Goal: Find specific page/section: Find specific page/section

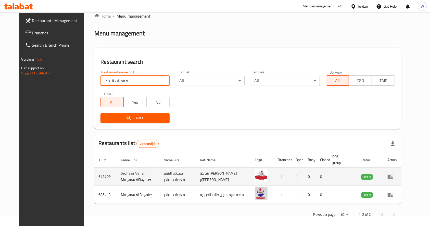
scroll to position [15, 0]
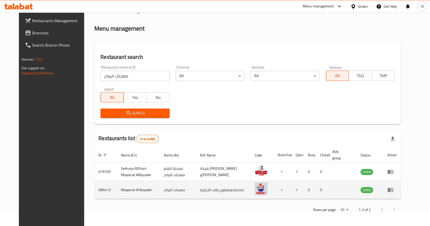
click at [138, 190] on td "Moajanat Al Bayader" at bounding box center [138, 190] width 43 height 18
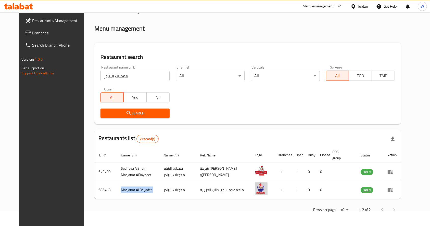
copy td "Moajanat Al Bayader"
click at [129, 75] on input "معجنات البيادر" at bounding box center [135, 76] width 69 height 10
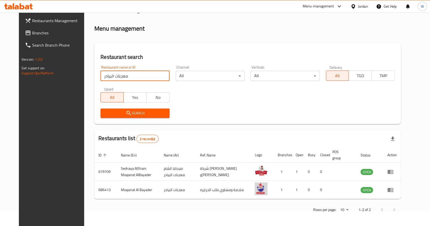
click at [129, 75] on input "معجنات البيادر" at bounding box center [135, 76] width 69 height 10
paste input "ركه الشاميه"
type input "معجنات البركه الشاميه"
click button "Search" at bounding box center [135, 113] width 69 height 9
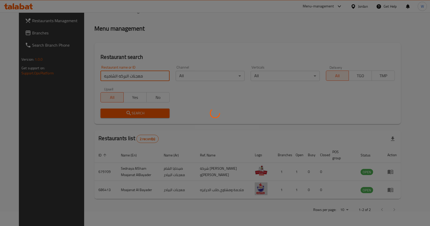
scroll to position [0, 0]
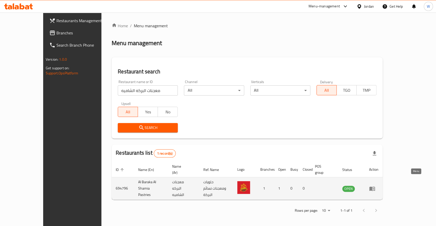
click at [375, 187] on icon "enhanced table" at bounding box center [372, 189] width 6 height 4
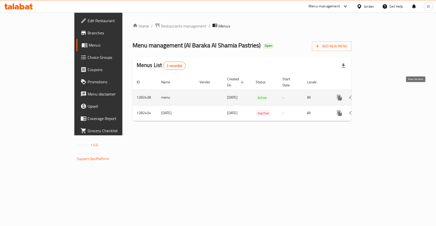
click at [379, 95] on icon "enhanced table" at bounding box center [376, 98] width 6 height 6
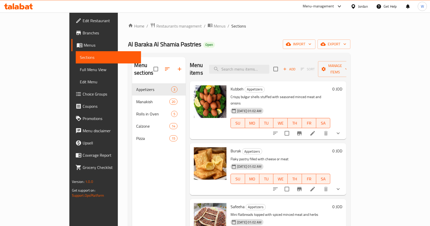
click at [83, 34] on span "Branches" at bounding box center [110, 33] width 55 height 6
